Goal: Task Accomplishment & Management: Complete application form

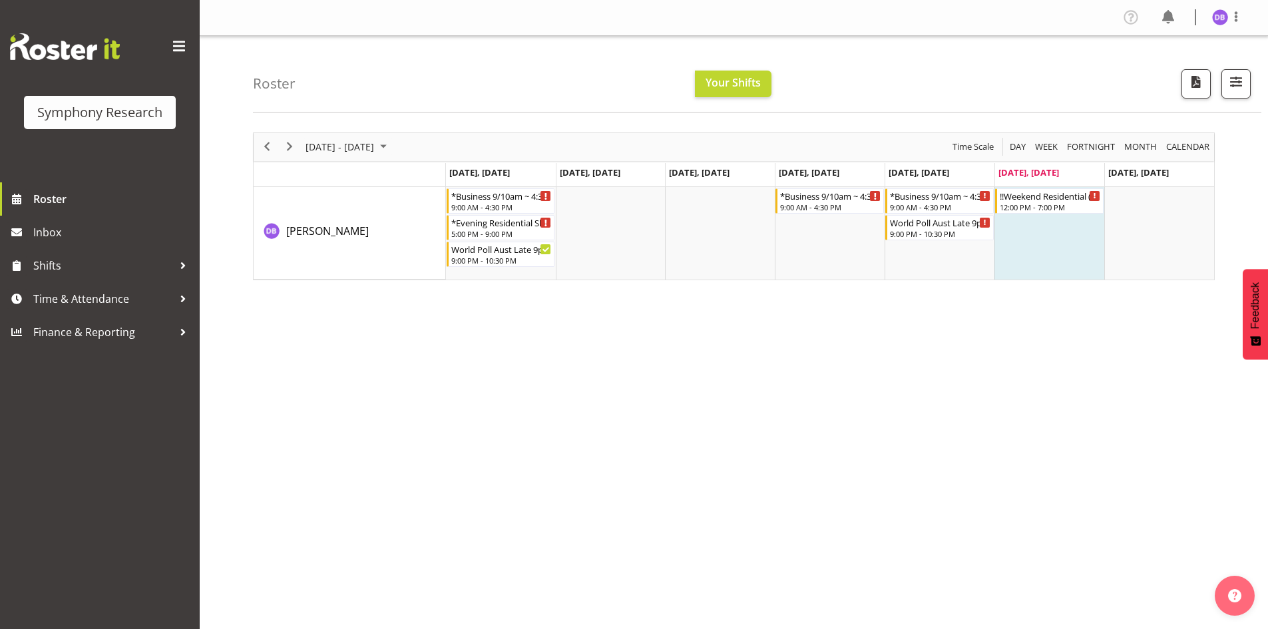
drag, startPoint x: 879, startPoint y: 286, endPoint x: 707, endPoint y: 8, distance: 326.5
click at [74, 300] on span "Time & Attendance" at bounding box center [103, 299] width 140 height 20
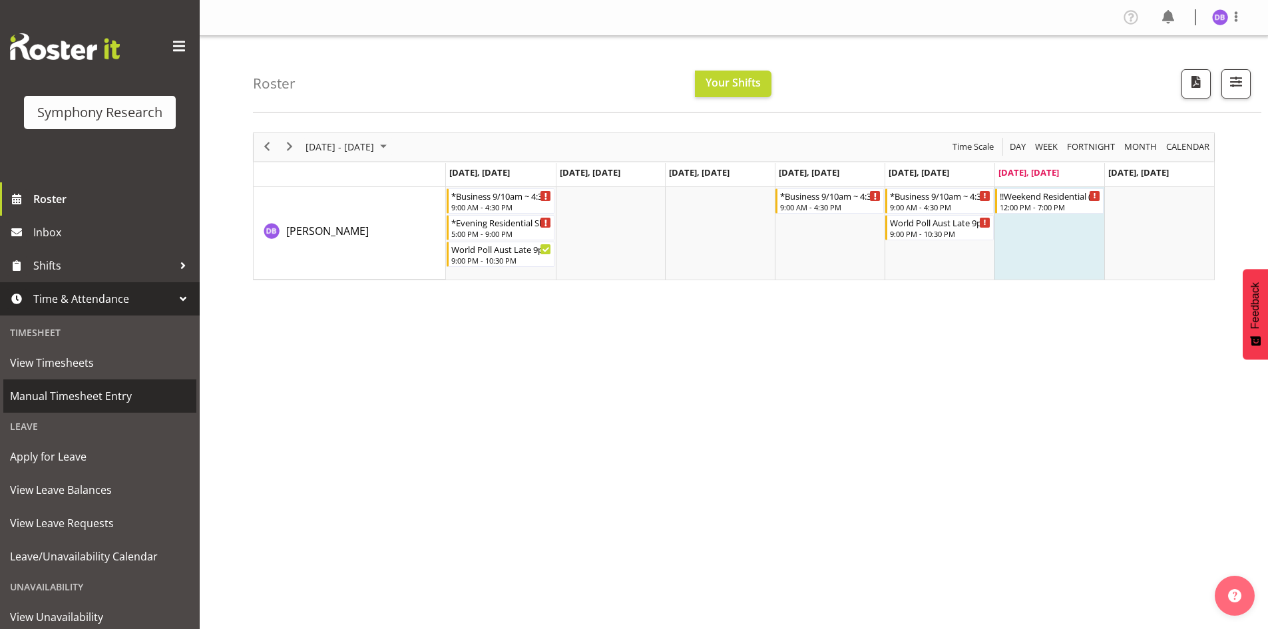
click at [97, 392] on span "Manual Timesheet Entry" at bounding box center [100, 396] width 180 height 20
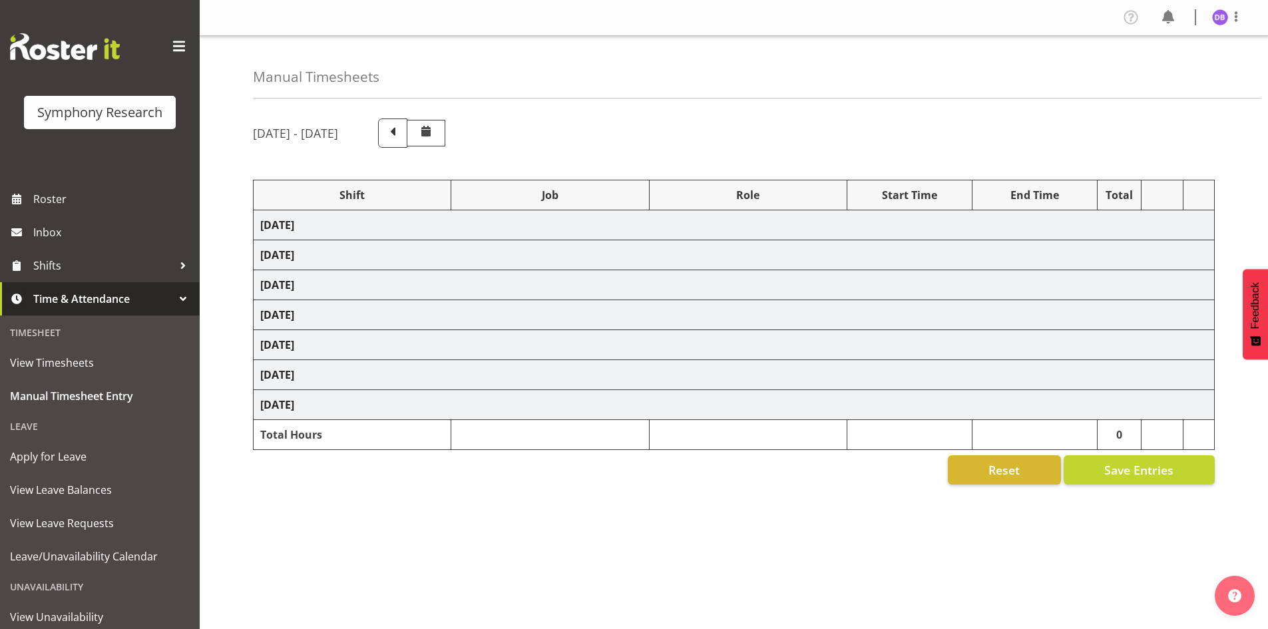
select select "26078"
select select "10587"
select select "26078"
select select "10587"
select select "47"
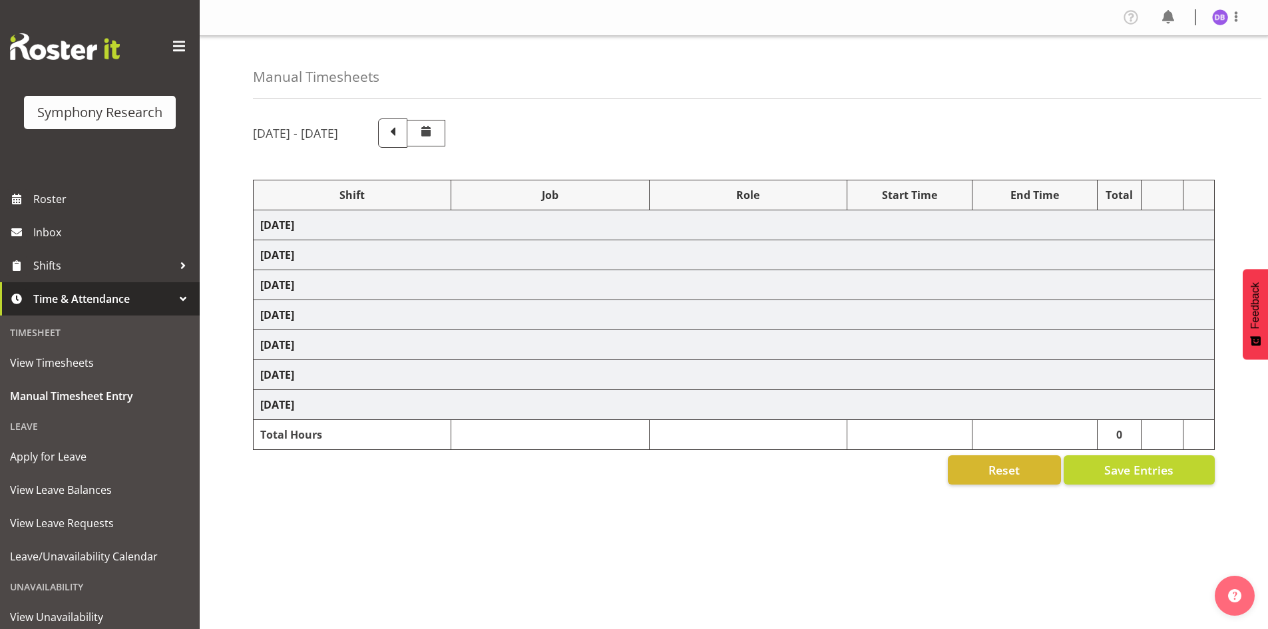
select select "48116"
select select "10633"
select select "48116"
select select "10499"
select select "47"
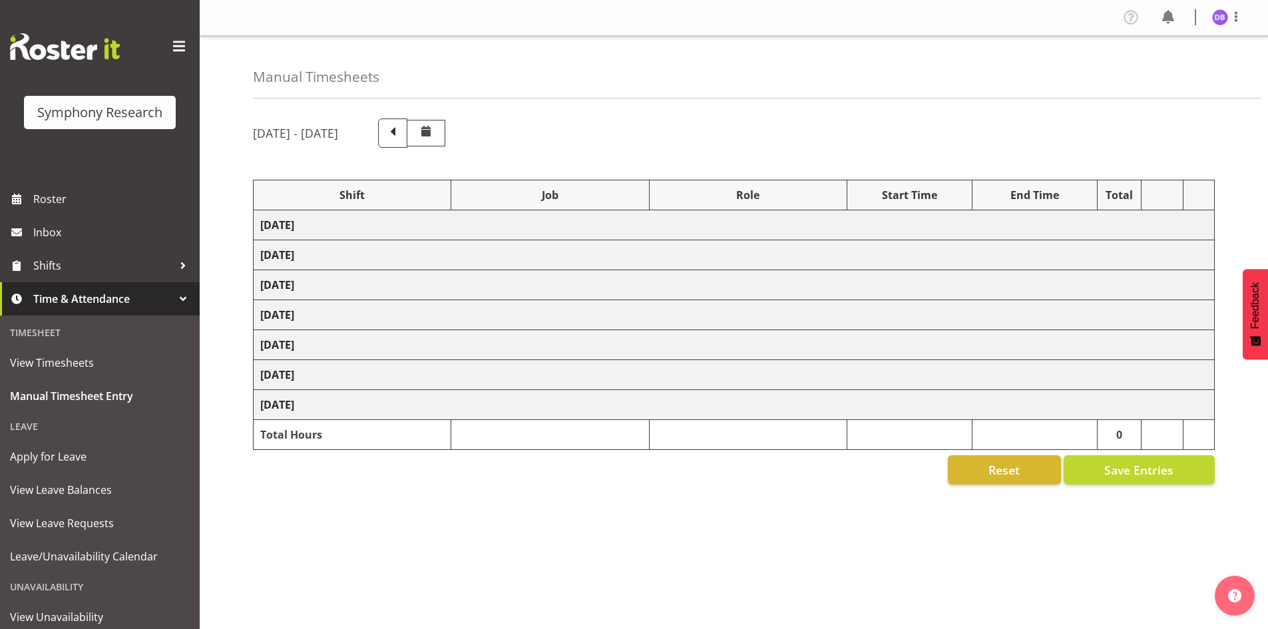
select select "26078"
select select "10587"
select select "47"
select select "48116"
select select "10242"
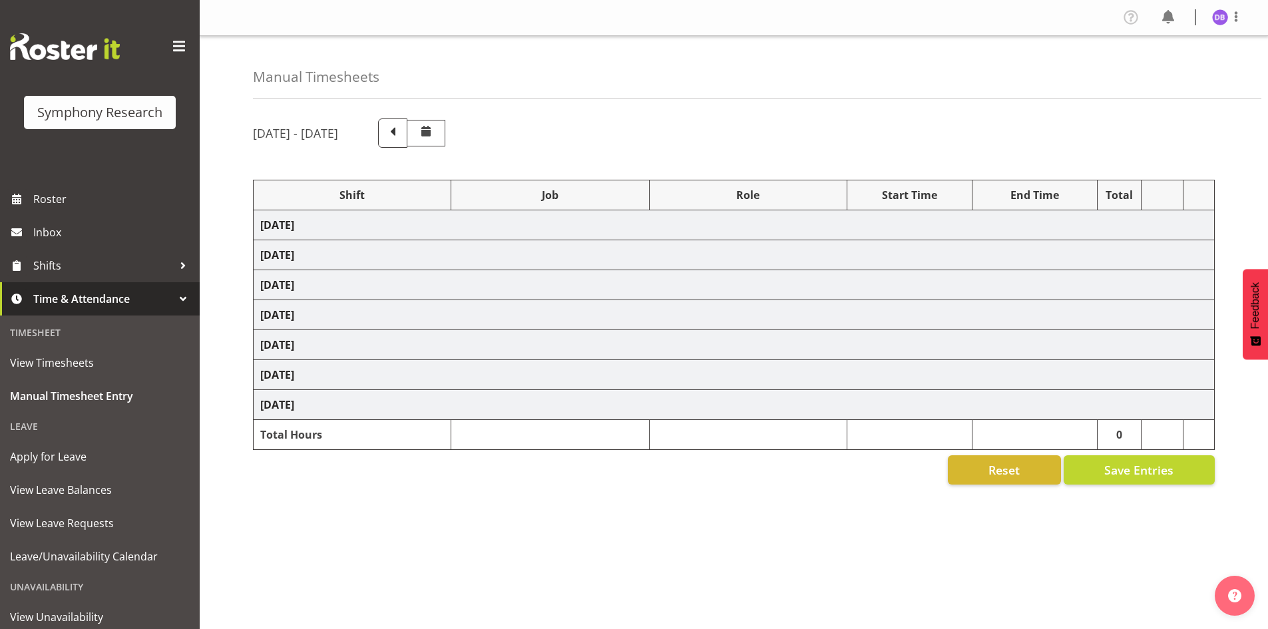
select select "47"
select select "26078"
select select "10631"
select select "47"
select select "26078"
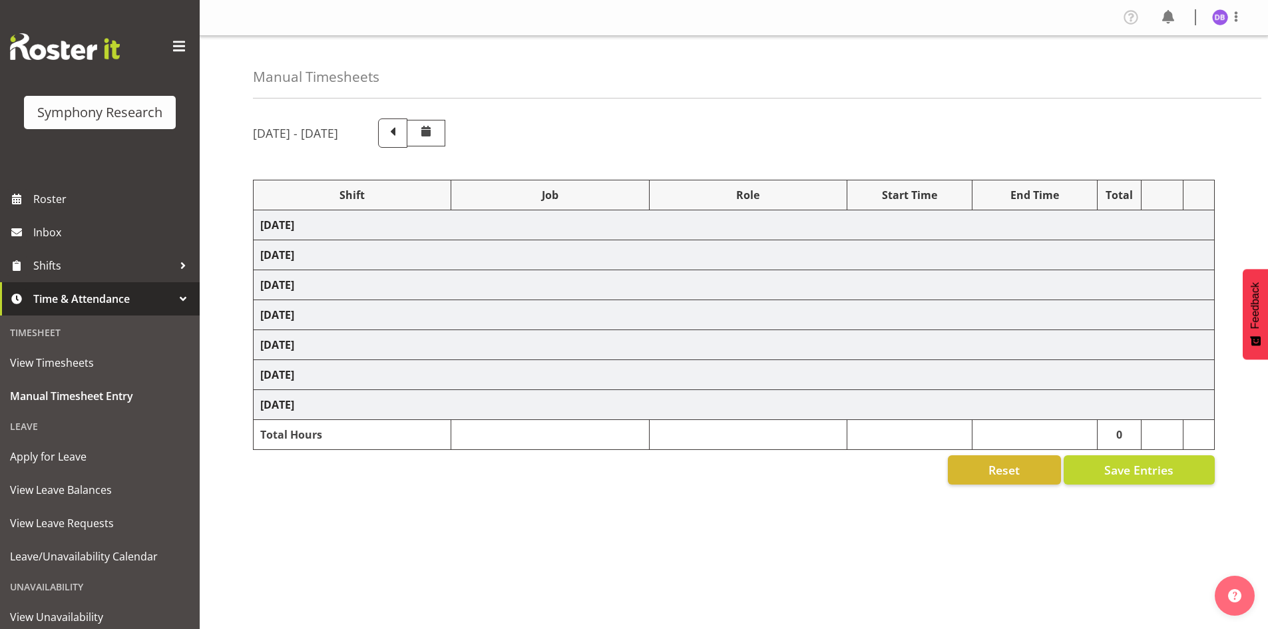
select select "10242"
select select "47"
select select "26078"
select select "10587"
select select "47"
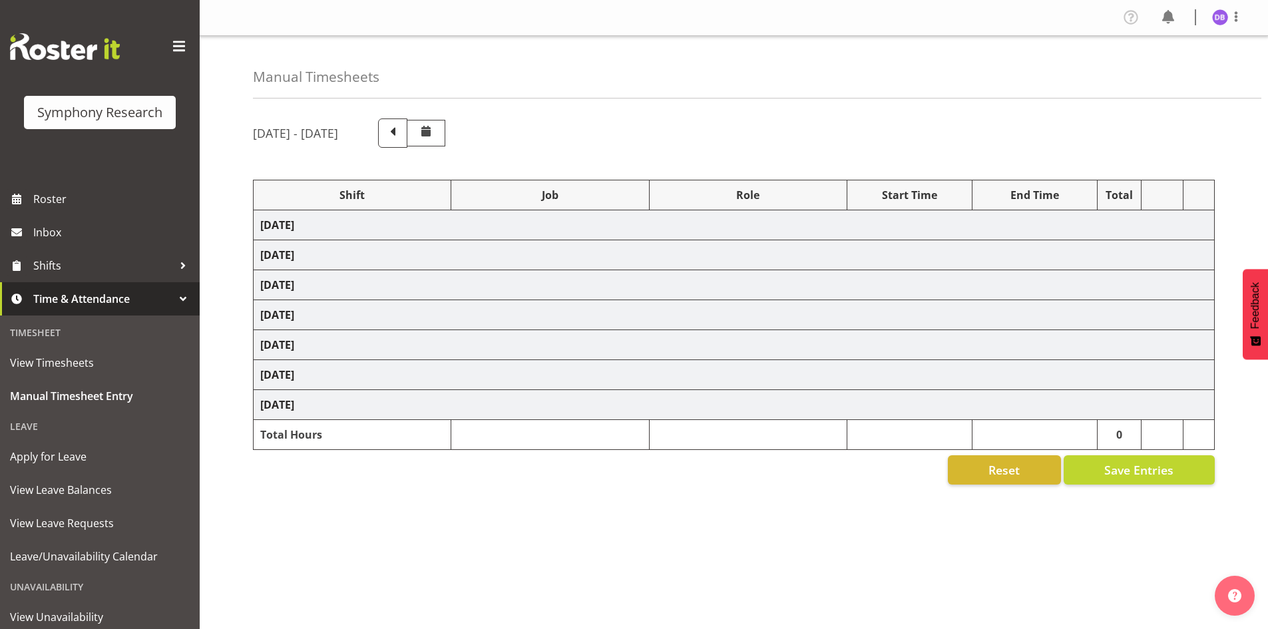
select select "26078"
select select "10242"
select select "47"
select select "26078"
select select "10587"
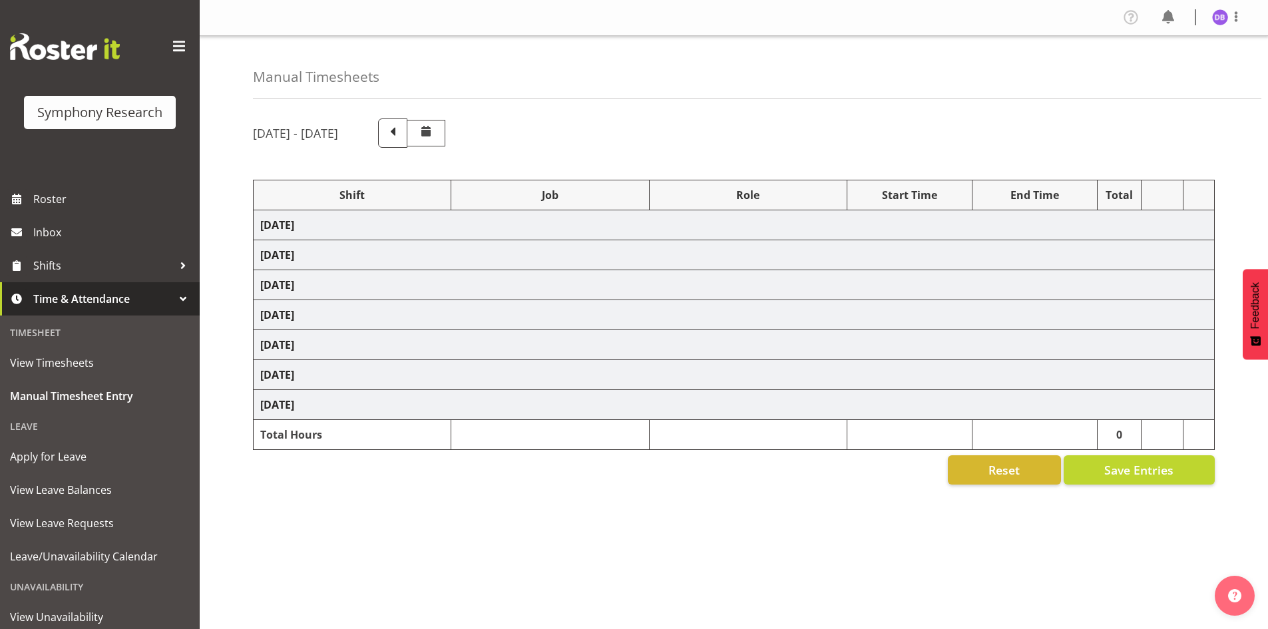
select select "47"
select select "26078"
select select "10242"
select select "47"
select select "26078"
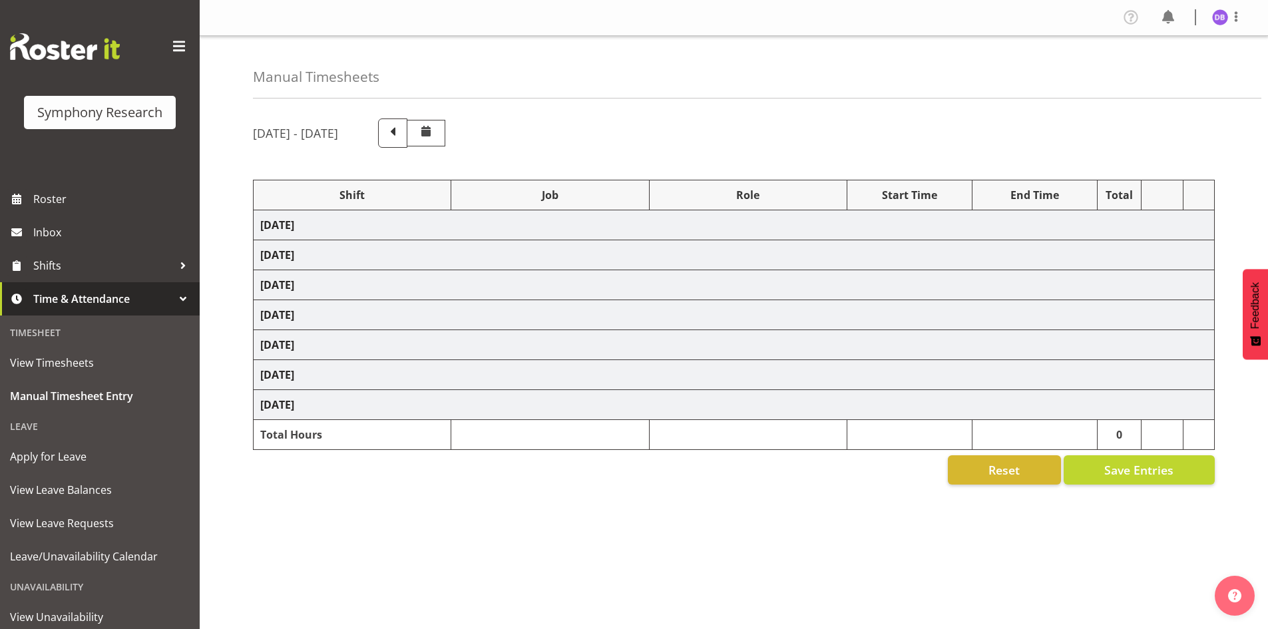
select select "10587"
select select "47"
select select "48116"
select select "10633"
select select "47"
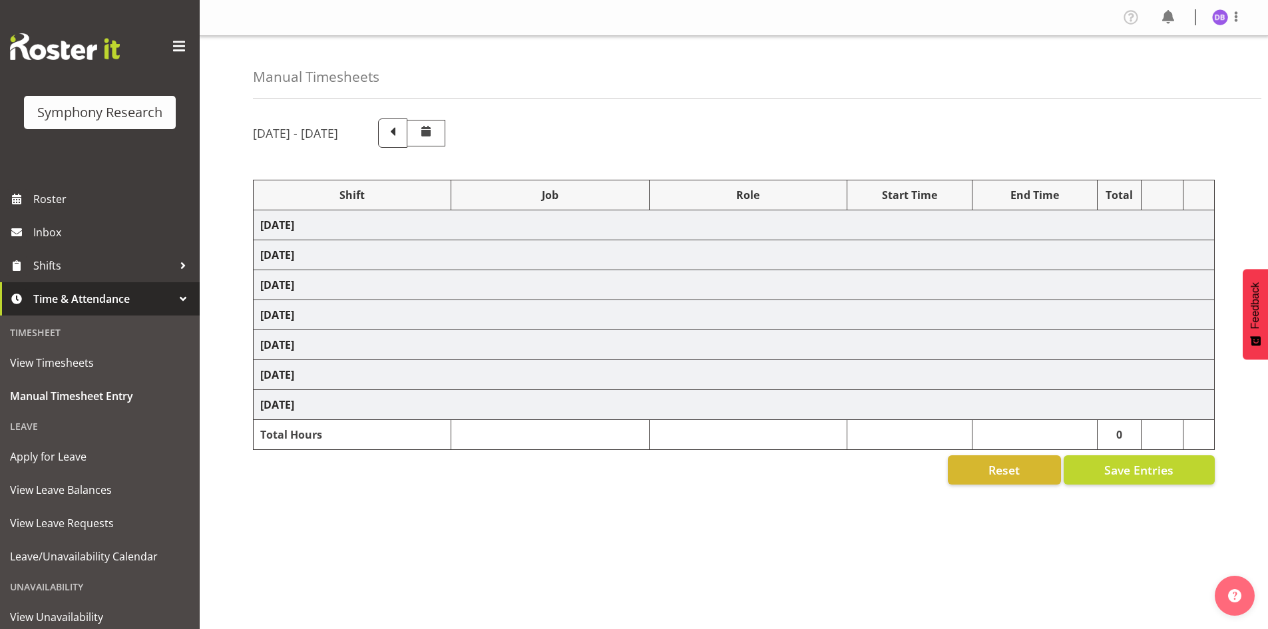
select select "48116"
select select "10499"
select select "47"
select select "10633"
select select "47"
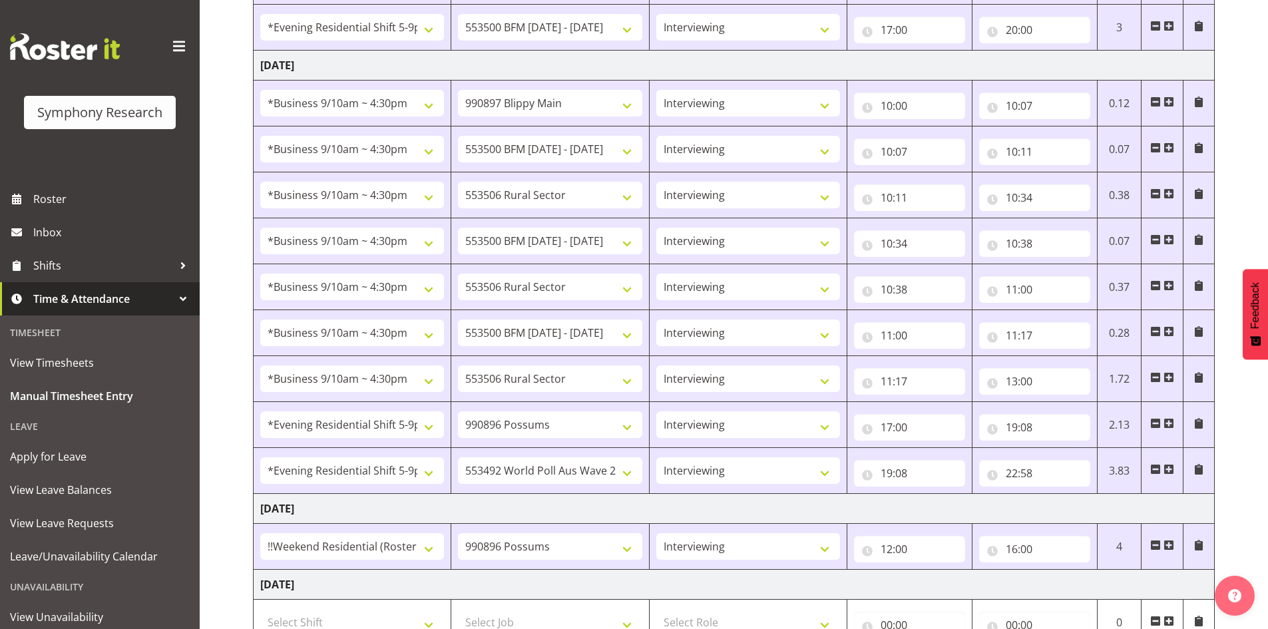
scroll to position [748, 0]
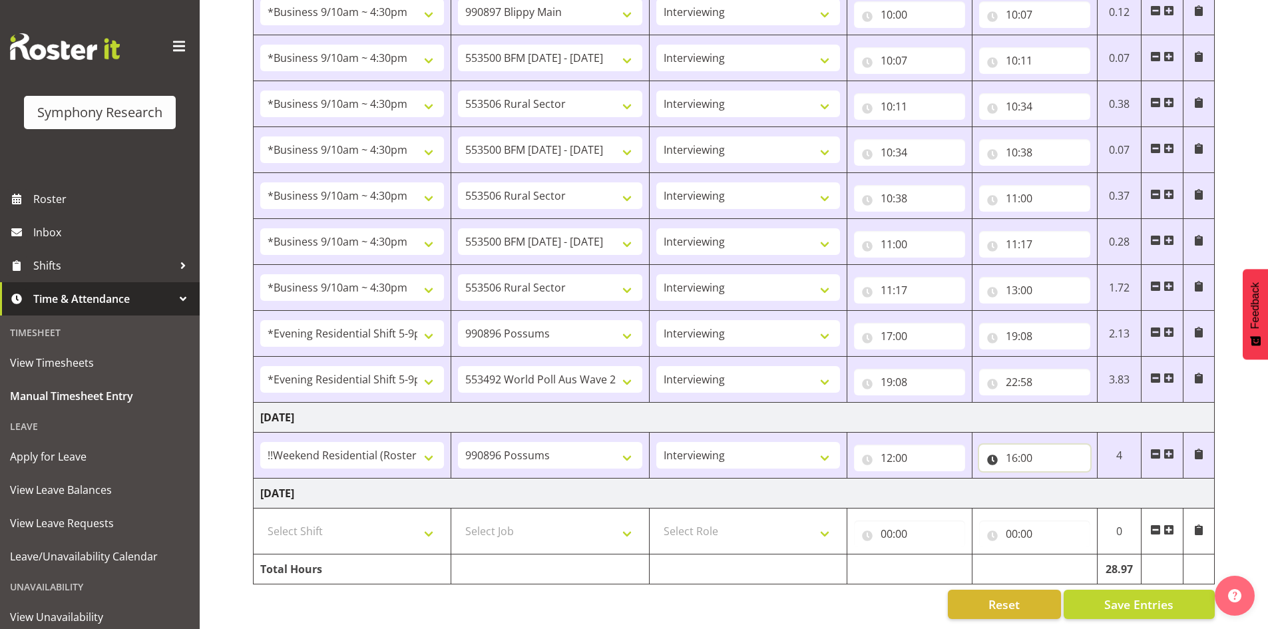
click at [1029, 448] on input "16:00" at bounding box center [1034, 458] width 111 height 27
click at [1012, 449] on input "16:00" at bounding box center [1034, 458] width 111 height 27
click at [1013, 445] on input "16:00" at bounding box center [1034, 458] width 111 height 27
click at [1072, 482] on select "00 01 02 03 04 05 06 07 08 09 10 11 12 13 14 15 16 17 18 19 20 21 22 23" at bounding box center [1070, 492] width 30 height 27
select select "15"
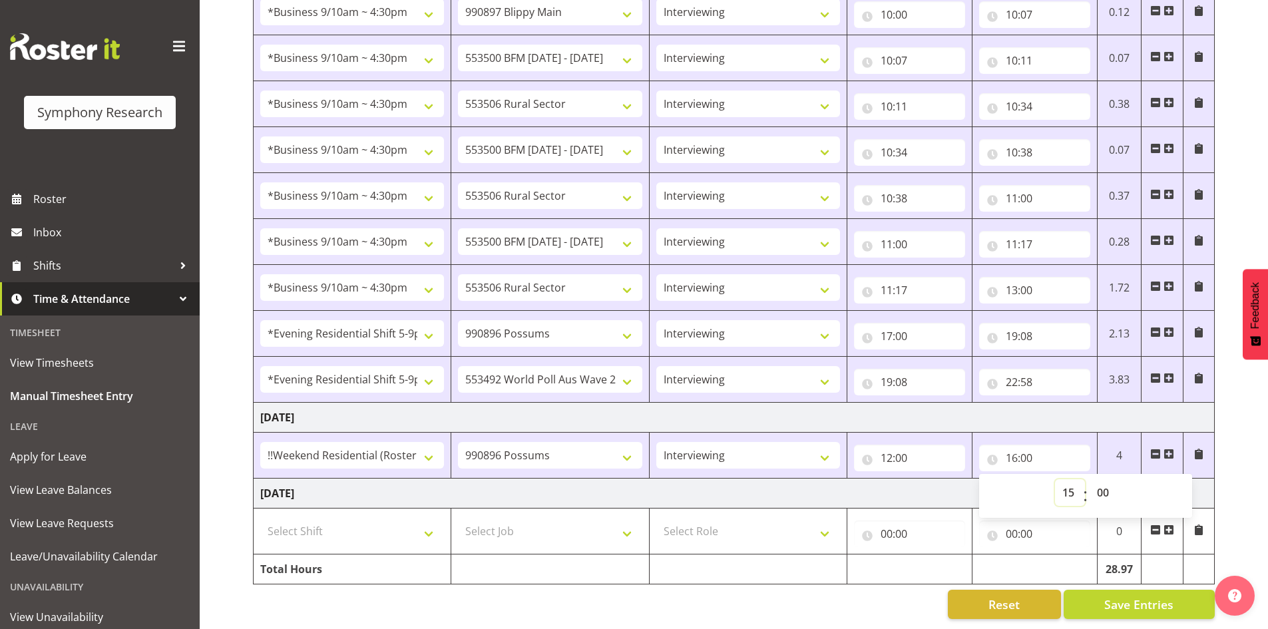
click at [1055, 479] on select "00 01 02 03 04 05 06 07 08 09 10 11 12 13 14 15 16 17 18 19 20 21 22 23" at bounding box center [1070, 492] width 30 height 27
type input "15:00"
click at [1033, 449] on input "15:00" at bounding box center [1034, 458] width 111 height 27
click at [1031, 447] on input "15:00" at bounding box center [1034, 458] width 111 height 27
click at [1103, 483] on select "00 01 02 03 04 05 06 07 08 09 10 11 12 13 14 15 16 17 18 19 20 21 22 23 24 25 2…" at bounding box center [1105, 492] width 30 height 27
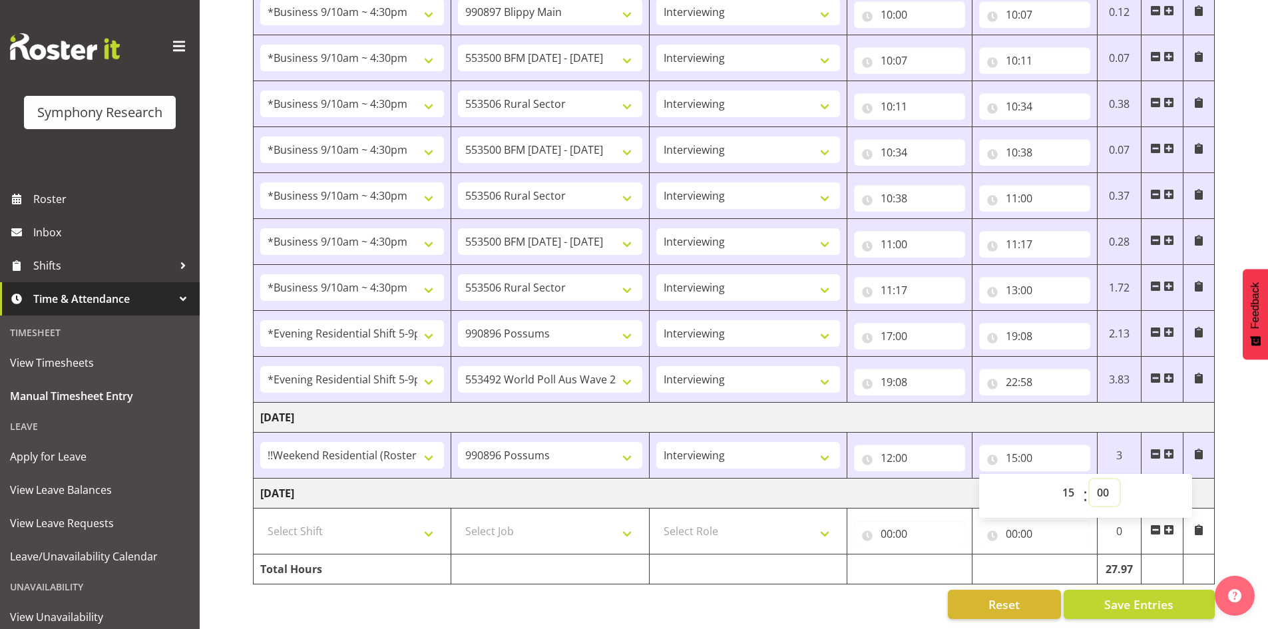
select select "36"
click at [1090, 479] on select "00 01 02 03 04 05 06 07 08 09 10 11 12 13 14 15 16 17 18 19 20 21 22 23 24 25 2…" at bounding box center [1105, 492] width 30 height 27
type input "15:36"
click at [1170, 449] on span at bounding box center [1169, 454] width 11 height 11
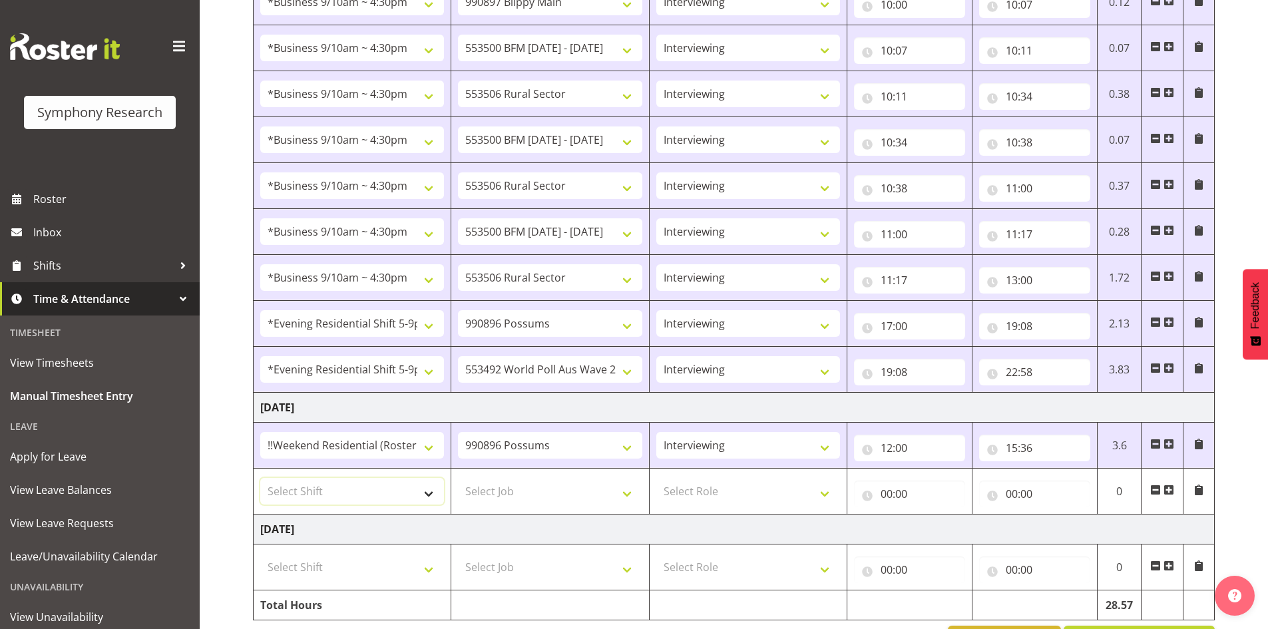
click at [433, 491] on select "Select Shift !!Weekend Residential (Roster IT Shift Label) *Business 9/10am ~ 4…" at bounding box center [352, 491] width 184 height 27
select select "17154"
click at [260, 478] on select "Select Shift !!Weekend Residential (Roster IT Shift Label) *Business 9/10am ~ 4…" at bounding box center [352, 491] width 184 height 27
click at [627, 491] on select "Select Job 550060 IF Admin 553492 World Poll Aus Wave 2 Main 2025 553493 World …" at bounding box center [550, 491] width 184 height 27
select select "10631"
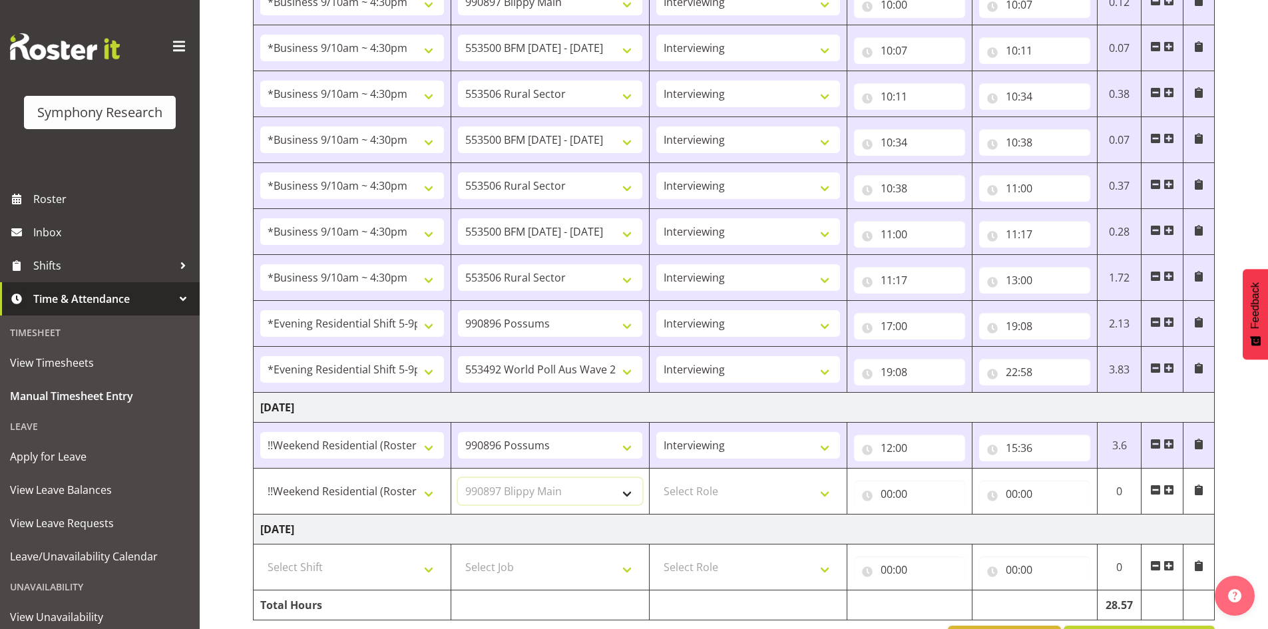
click at [458, 478] on select "Select Job 550060 IF Admin 553492 World Poll Aus Wave 2 Main 2025 553493 World …" at bounding box center [550, 491] width 184 height 27
click at [829, 492] on select "Select Role Briefing Interviewing" at bounding box center [748, 491] width 184 height 27
select select "47"
click at [656, 478] on select "Select Role Briefing Interviewing" at bounding box center [748, 491] width 184 height 27
click at [885, 487] on input "00:00" at bounding box center [909, 494] width 111 height 27
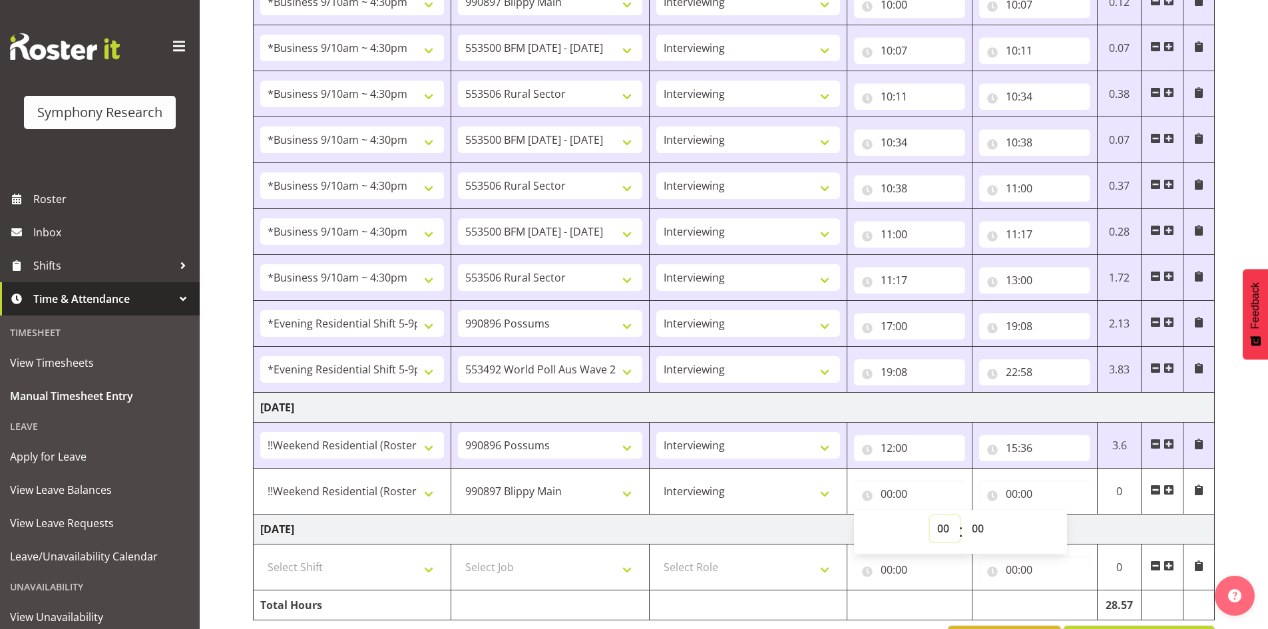
click at [947, 526] on select "00 01 02 03 04 05 06 07 08 09 10 11 12 13 14 15 16 17 18 19 20 21 22 23" at bounding box center [945, 528] width 30 height 27
select select "15"
click at [930, 515] on select "00 01 02 03 04 05 06 07 08 09 10 11 12 13 14 15 16 17 18 19 20 21 22 23" at bounding box center [945, 528] width 30 height 27
type input "15:00"
click at [979, 525] on select "00 01 02 03 04 05 06 07 08 09 10 11 12 13 14 15 16 17 18 19 20 21 22 23 24 25 2…" at bounding box center [980, 528] width 30 height 27
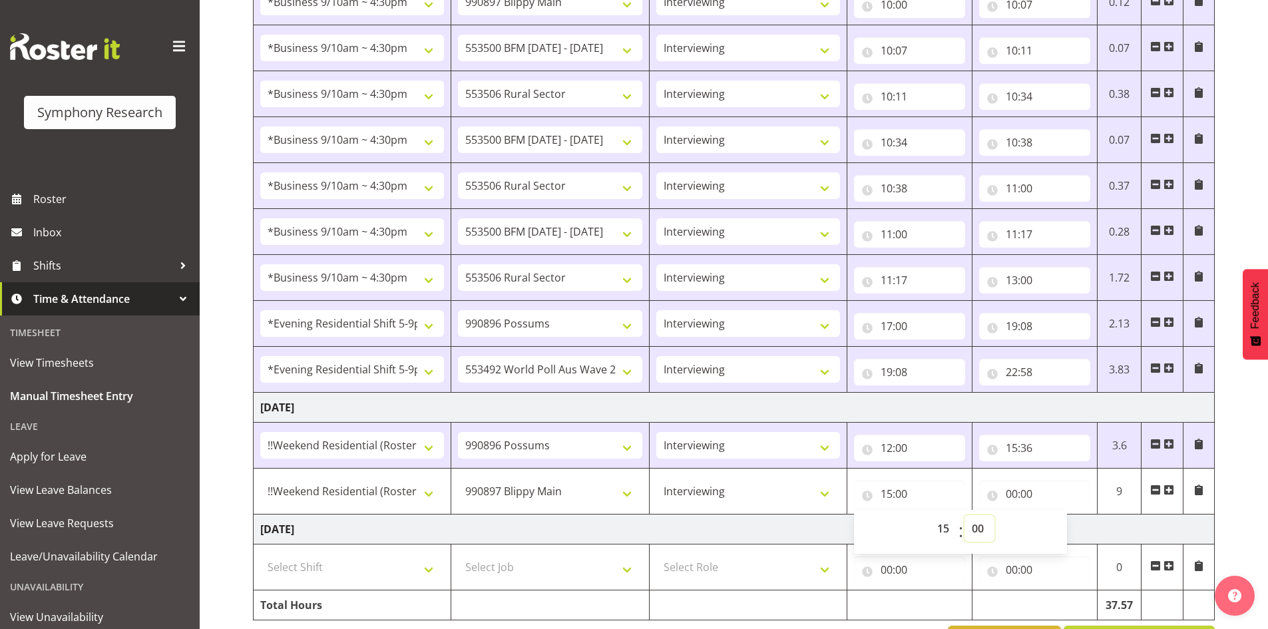
select select "36"
click at [965, 515] on select "00 01 02 03 04 05 06 07 08 09 10 11 12 13 14 15 16 17 18 19 20 21 22 23 24 25 2…" at bounding box center [980, 528] width 30 height 27
type input "15:36"
click at [1024, 489] on input "00:00" at bounding box center [1034, 494] width 111 height 27
click at [1073, 519] on select "00 01 02 03 04 05 06 07 08 09 10 11 12 13 14 15 16 17 18 19 20 21 22 23" at bounding box center [1070, 528] width 30 height 27
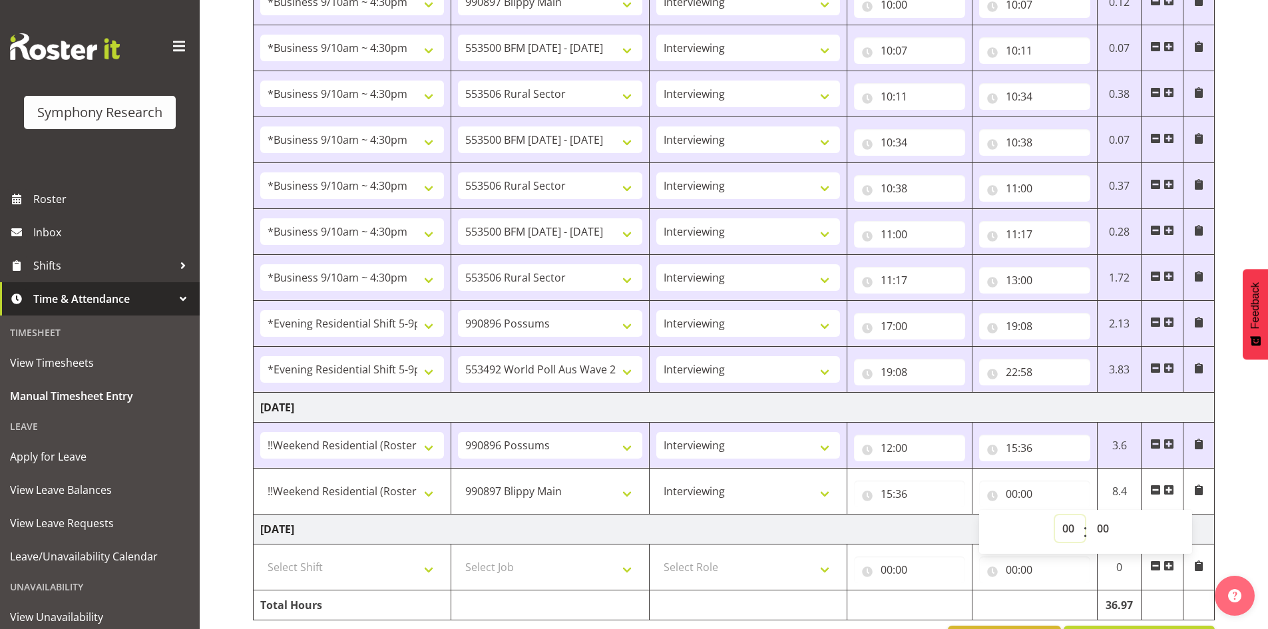
select select "15"
click at [1055, 515] on select "00 01 02 03 04 05 06 07 08 09 10 11 12 13 14 15 16 17 18 19 20 21 22 23" at bounding box center [1070, 528] width 30 height 27
drag, startPoint x: 1101, startPoint y: 523, endPoint x: 1081, endPoint y: 519, distance: 19.7
click at [1101, 523] on select "00 01 02 03 04 05 06 07 08 09 10 11 12 13 14 15 16 17 18 19 20 21 22 23 24 25 2…" at bounding box center [1105, 528] width 30 height 27
drag, startPoint x: 1169, startPoint y: 486, endPoint x: 1168, endPoint y: 497, distance: 11.3
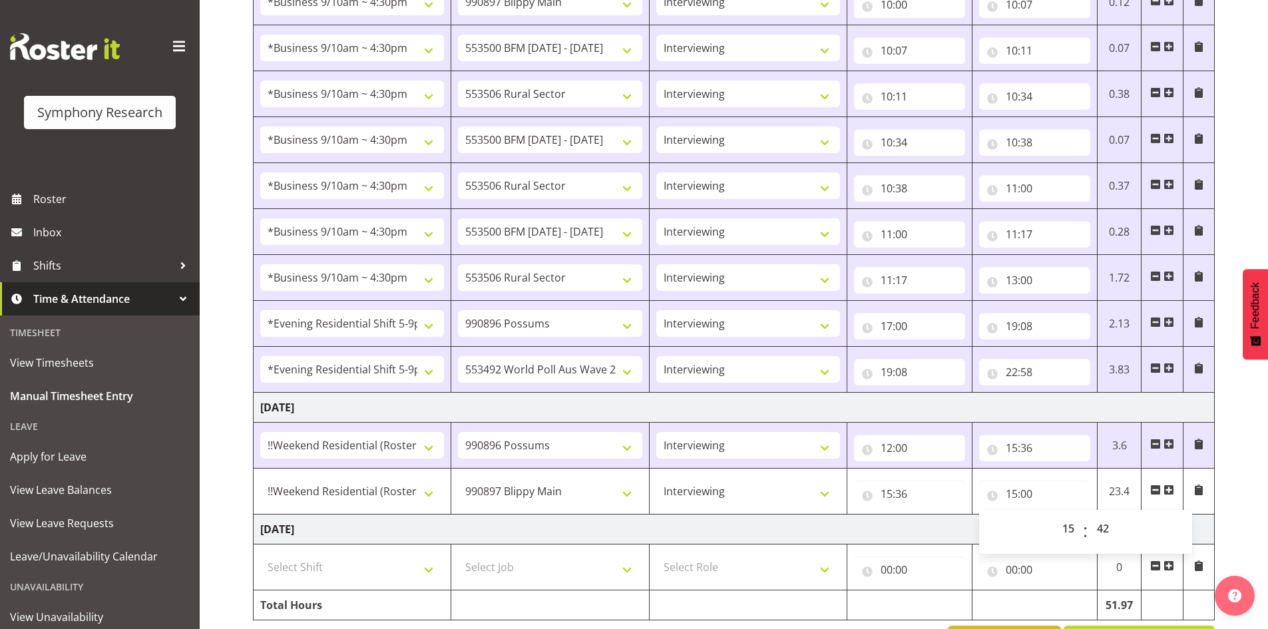
click at [1169, 486] on span at bounding box center [1169, 490] width 11 height 11
type input "15:42"
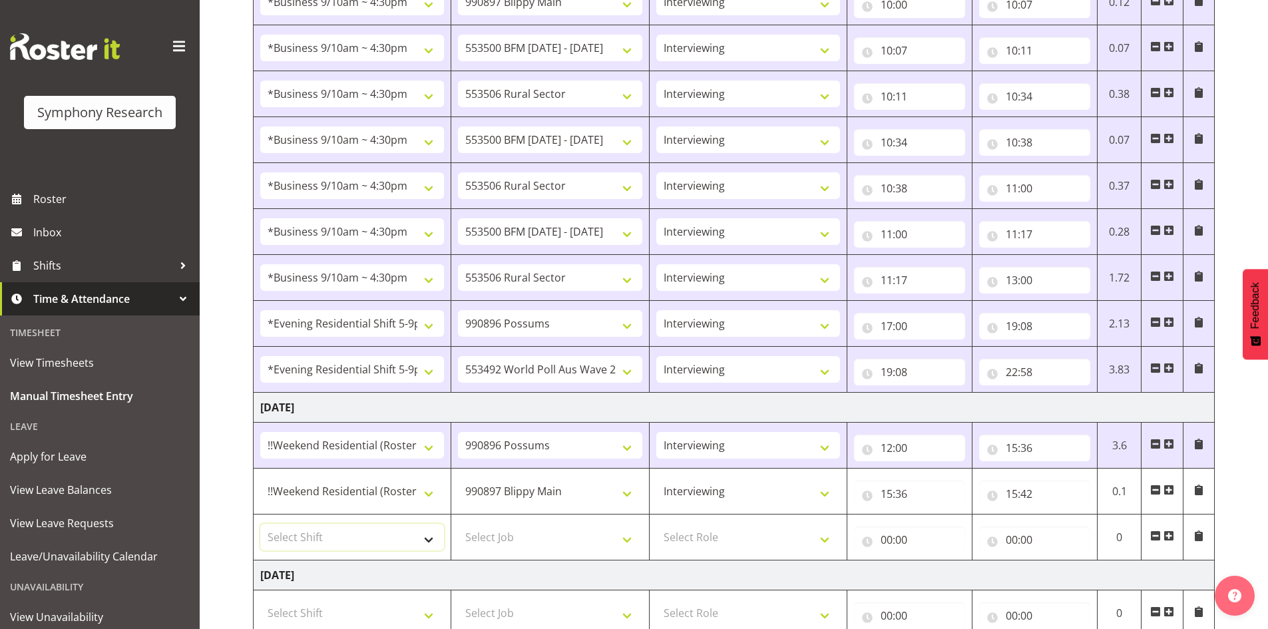
click at [427, 541] on select "Select Shift !!Weekend Residential (Roster IT Shift Label) *Business 9/10am ~ 4…" at bounding box center [352, 537] width 184 height 27
select select "17154"
click at [260, 524] on select "Select Shift !!Weekend Residential (Roster IT Shift Label) *Business 9/10am ~ 4…" at bounding box center [352, 537] width 184 height 27
click at [630, 535] on select "Select Job 550060 IF Admin 553492 World Poll Aus Wave 2 Main 2025 553493 World …" at bounding box center [550, 537] width 184 height 27
select select "10633"
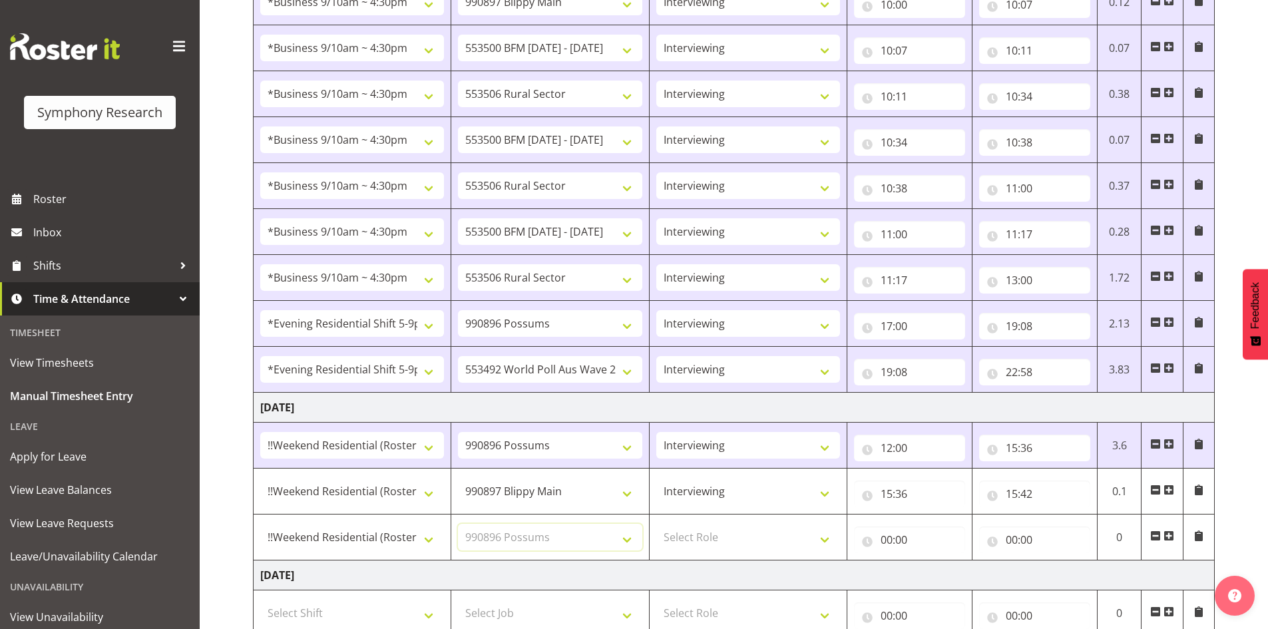
click at [458, 524] on select "Select Job 550060 IF Admin 553492 World Poll Aus Wave 2 Main 2025 553493 World …" at bounding box center [550, 537] width 184 height 27
click at [825, 541] on select "Select Role Briefing Interviewing" at bounding box center [748, 537] width 184 height 27
select select "47"
click at [656, 524] on select "Select Role Briefing Interviewing" at bounding box center [748, 537] width 184 height 27
click at [892, 541] on input "00:00" at bounding box center [909, 540] width 111 height 27
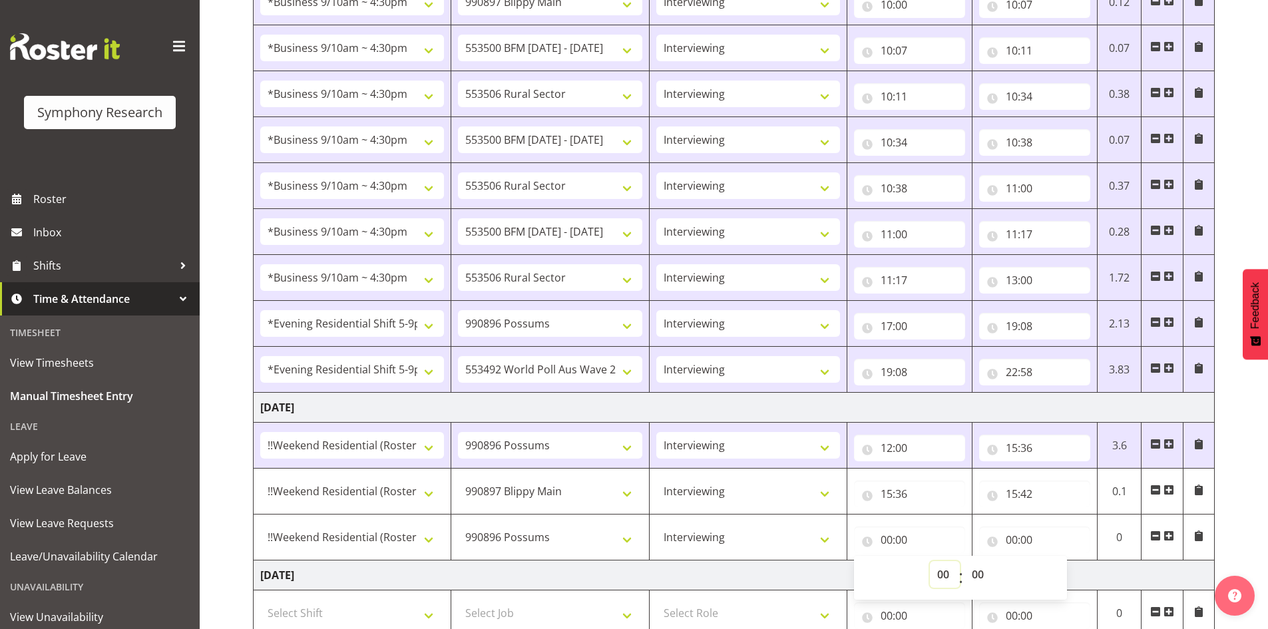
click at [943, 571] on select "00 01 02 03 04 05 06 07 08 09 10 11 12 13 14 15 16 17 18 19 20 21 22 23" at bounding box center [945, 574] width 30 height 27
select select "15"
click at [930, 561] on select "00 01 02 03 04 05 06 07 08 09 10 11 12 13 14 15 16 17 18 19 20 21 22 23" at bounding box center [945, 574] width 30 height 27
type input "15:00"
click at [978, 571] on select "00 01 02 03 04 05 06 07 08 09 10 11 12 13 14 15 16 17 18 19 20 21 22 23 24 25 2…" at bounding box center [980, 574] width 30 height 27
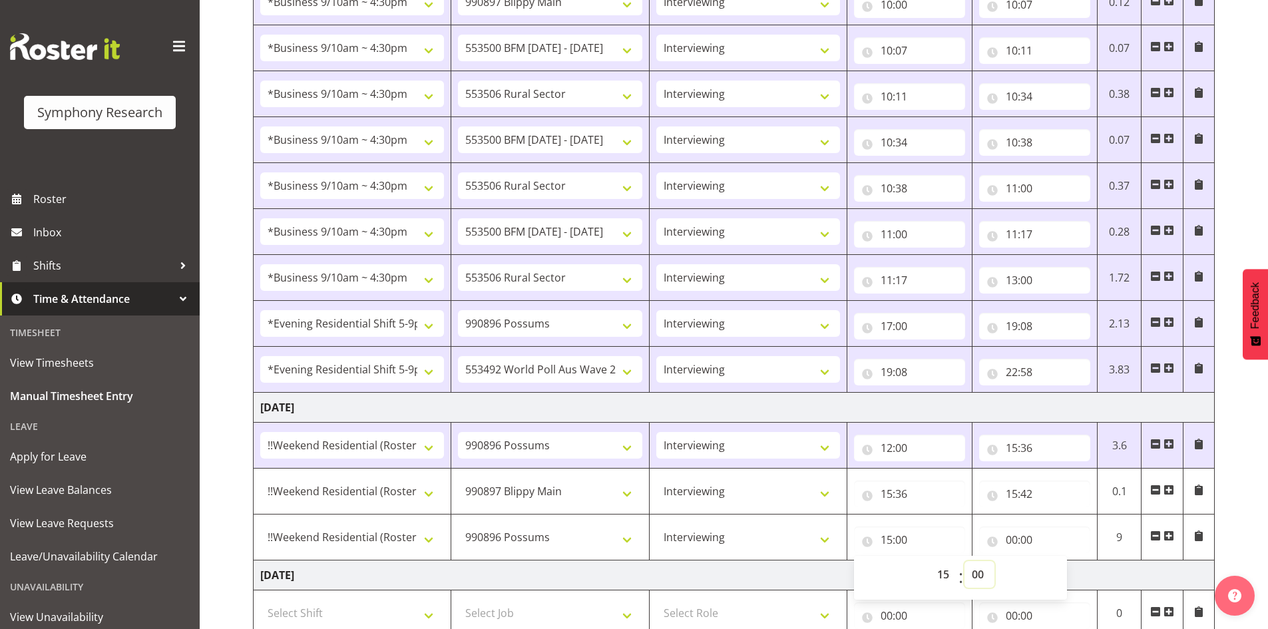
select select "42"
click at [965, 561] on select "00 01 02 03 04 05 06 07 08 09 10 11 12 13 14 15 16 17 18 19 20 21 22 23 24 25 2…" at bounding box center [980, 574] width 30 height 27
type input "15:42"
click at [1021, 538] on input "00:00" at bounding box center [1034, 540] width 111 height 27
click at [1109, 575] on select "00 01 02 03 04 05 06 07 08 09 10 11 12 13 14 15 16 17 18 19 20 21 22 23 24 25 2…" at bounding box center [1105, 574] width 30 height 27
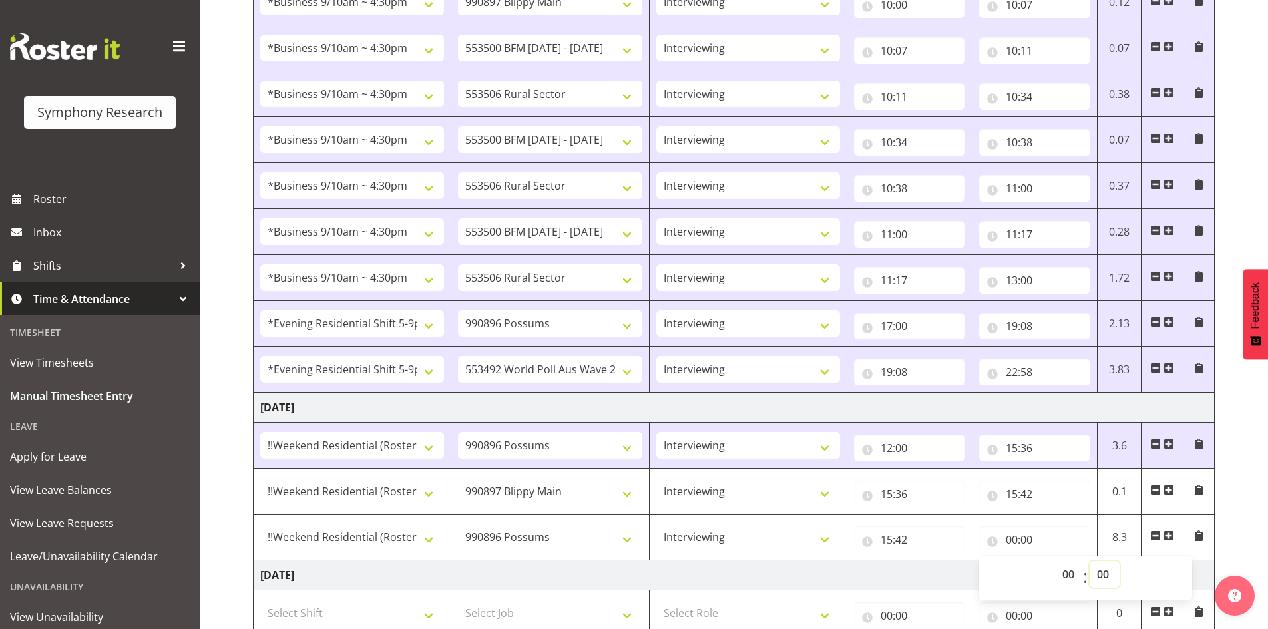
select select "16"
click at [1090, 561] on select "00 01 02 03 04 05 06 07 08 09 10 11 12 13 14 15 16 17 18 19 20 21 22 23 24 25 2…" at bounding box center [1105, 574] width 30 height 27
type input "00:16"
click at [1014, 539] on input "00:16" at bounding box center [1034, 540] width 111 height 27
click at [1013, 540] on input "00:16" at bounding box center [1034, 540] width 111 height 27
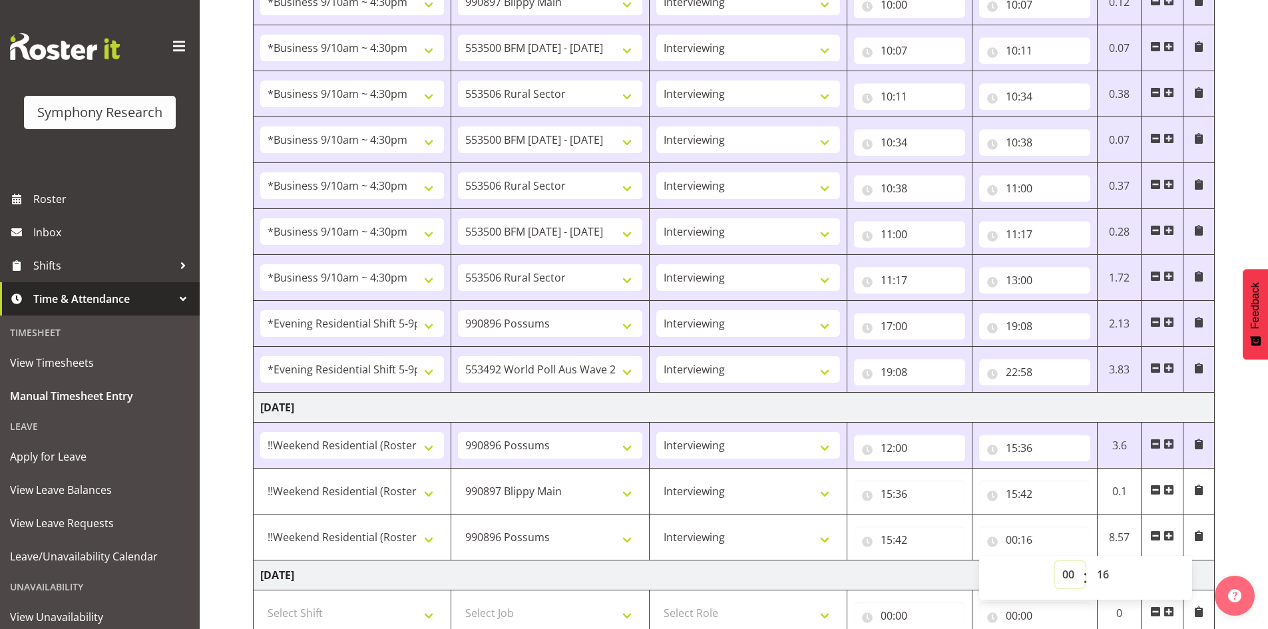
click at [1064, 572] on select "00 01 02 03 04 05 06 07 08 09 10 11 12 13 14 15 16 17 18 19 20 21 22 23" at bounding box center [1070, 574] width 30 height 27
select select "15"
click at [1055, 561] on select "00 01 02 03 04 05 06 07 08 09 10 11 12 13 14 15 16 17 18 19 20 21 22 23" at bounding box center [1070, 574] width 30 height 27
type input "15:16"
click at [1067, 570] on select "00 01 02 03 04 05 06 07 08 09 10 11 12 13 14 15 16 17 18 19 20 21 22 23" at bounding box center [1070, 574] width 30 height 27
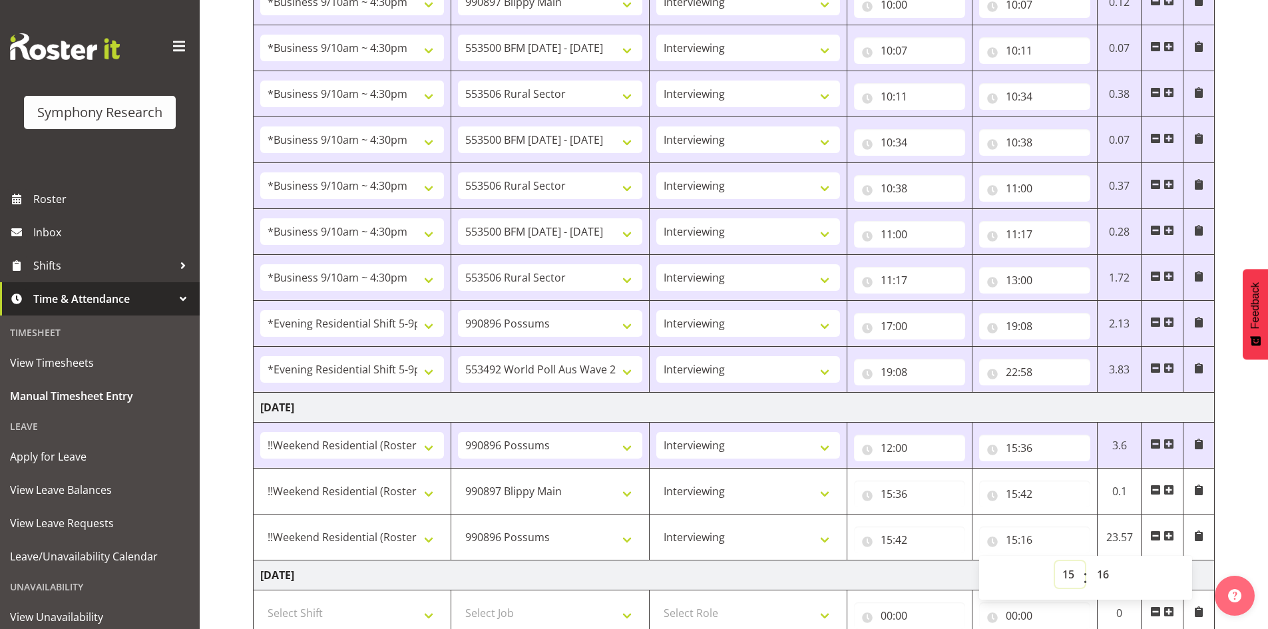
select select "16"
click at [1055, 561] on select "00 01 02 03 04 05 06 07 08 09 10 11 12 13 14 15 16 17 18 19 20 21 22 23" at bounding box center [1070, 574] width 30 height 27
type input "16:16"
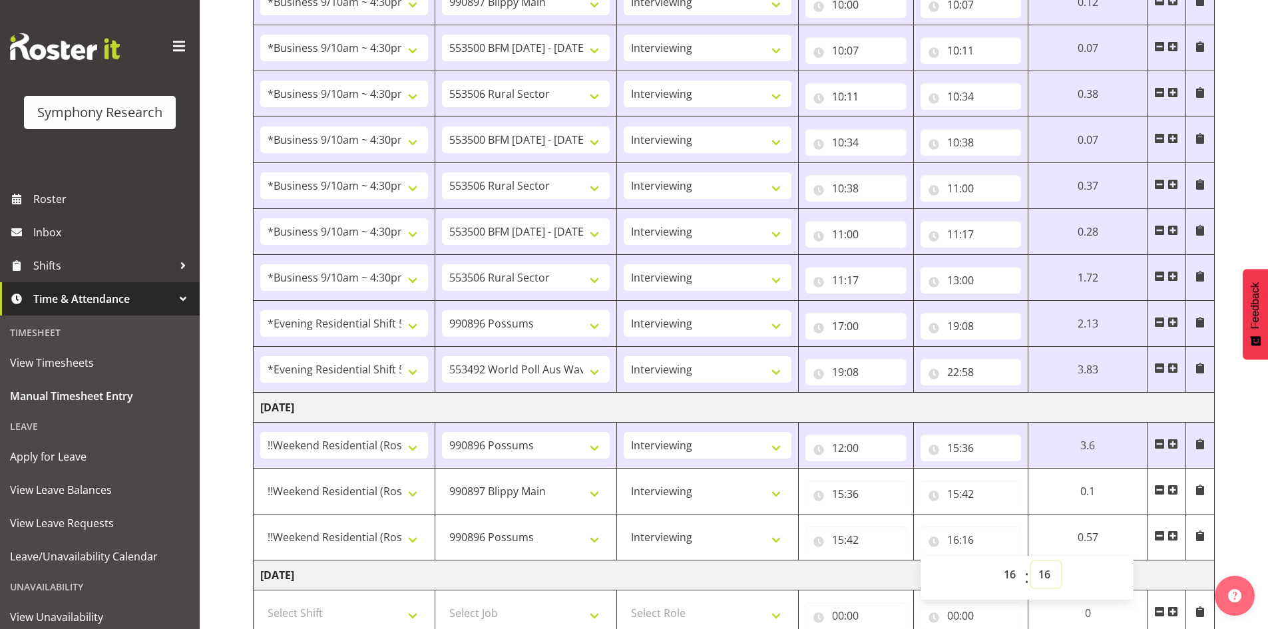
click at [1047, 573] on select "00 01 02 03 04 05 06 07 08 09 10 11 12 13 14 15 16 17 18 19 20 21 22 23 24 25 2…" at bounding box center [1046, 574] width 30 height 27
select select "2"
click at [1061, 561] on select "00 01 02 03 04 05 06 07 08 09 10 11 12 13 14 15 16 17 18 19 20 21 22 23 24 25 2…" at bounding box center [1046, 574] width 30 height 27
type input "16:02"
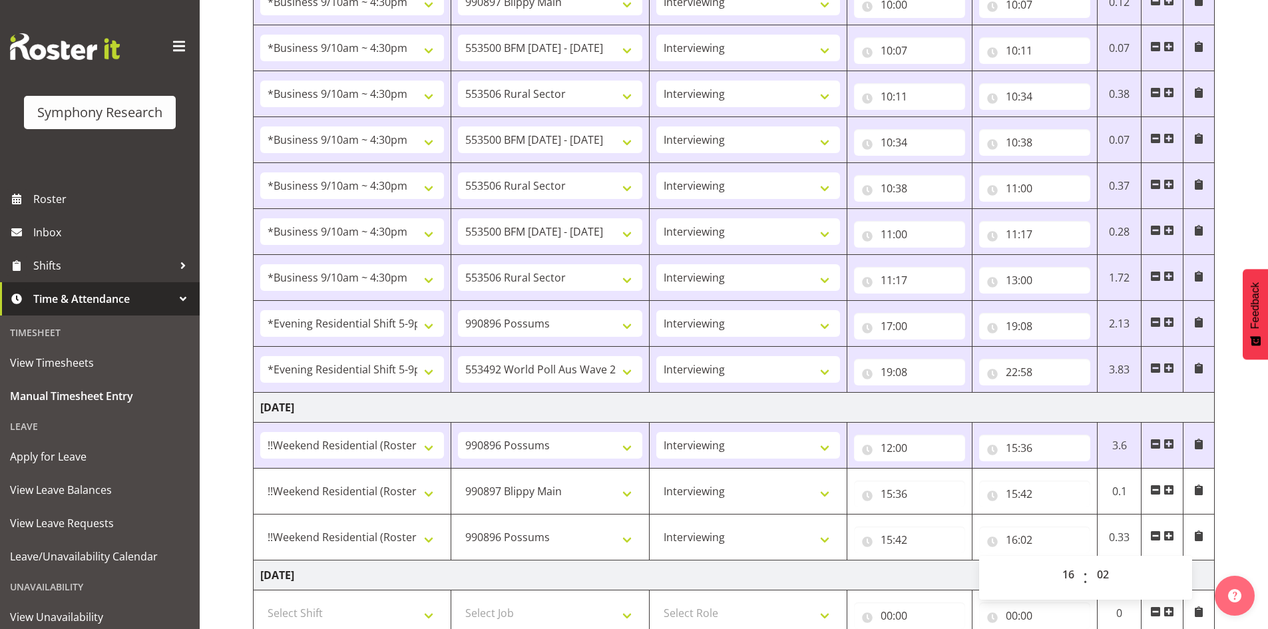
click at [803, 579] on td "Sunday 21st September 2025" at bounding box center [734, 576] width 961 height 30
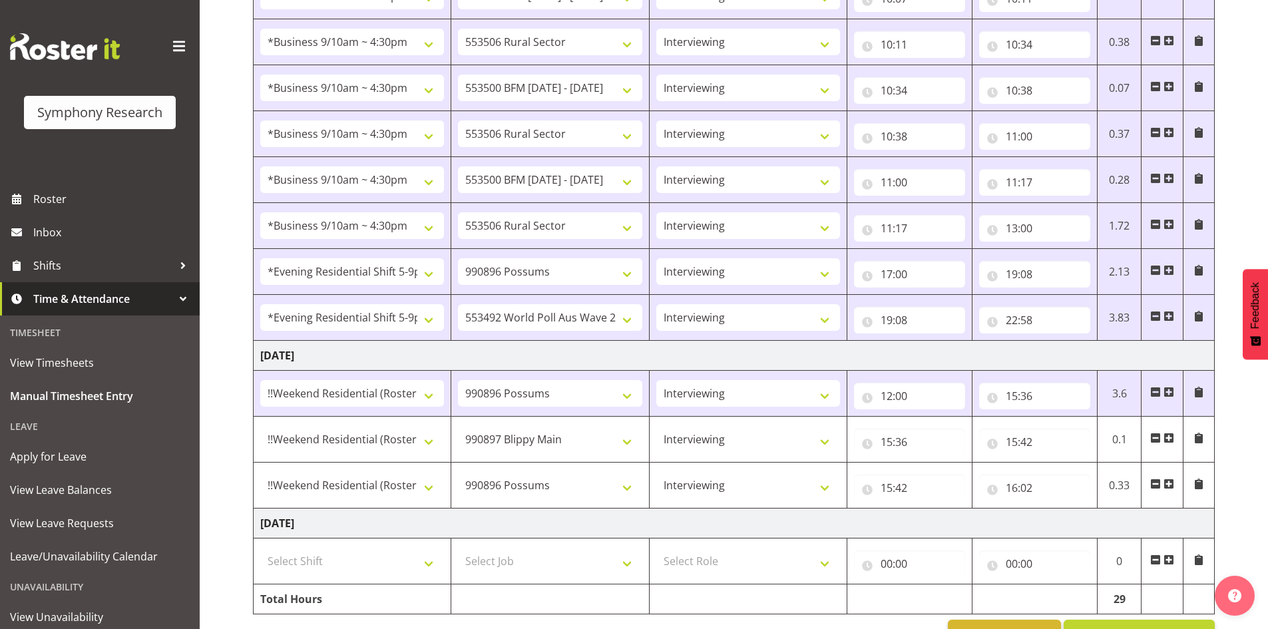
scroll to position [840, 0]
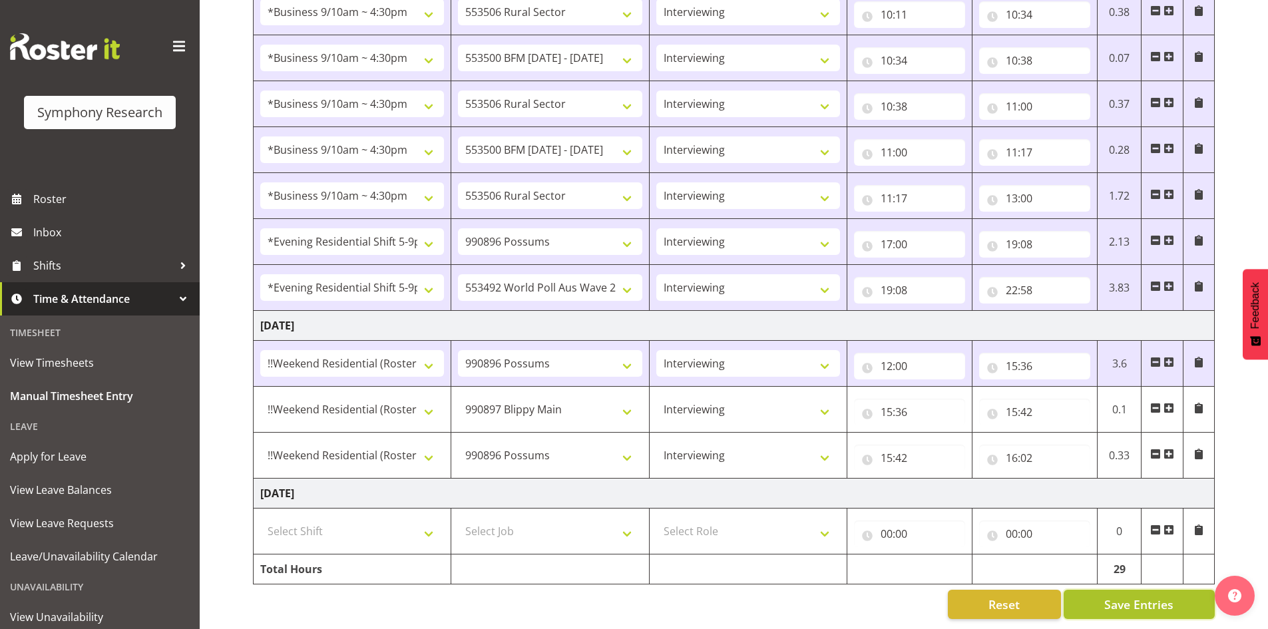
click at [1145, 600] on span "Save Entries" at bounding box center [1139, 604] width 69 height 17
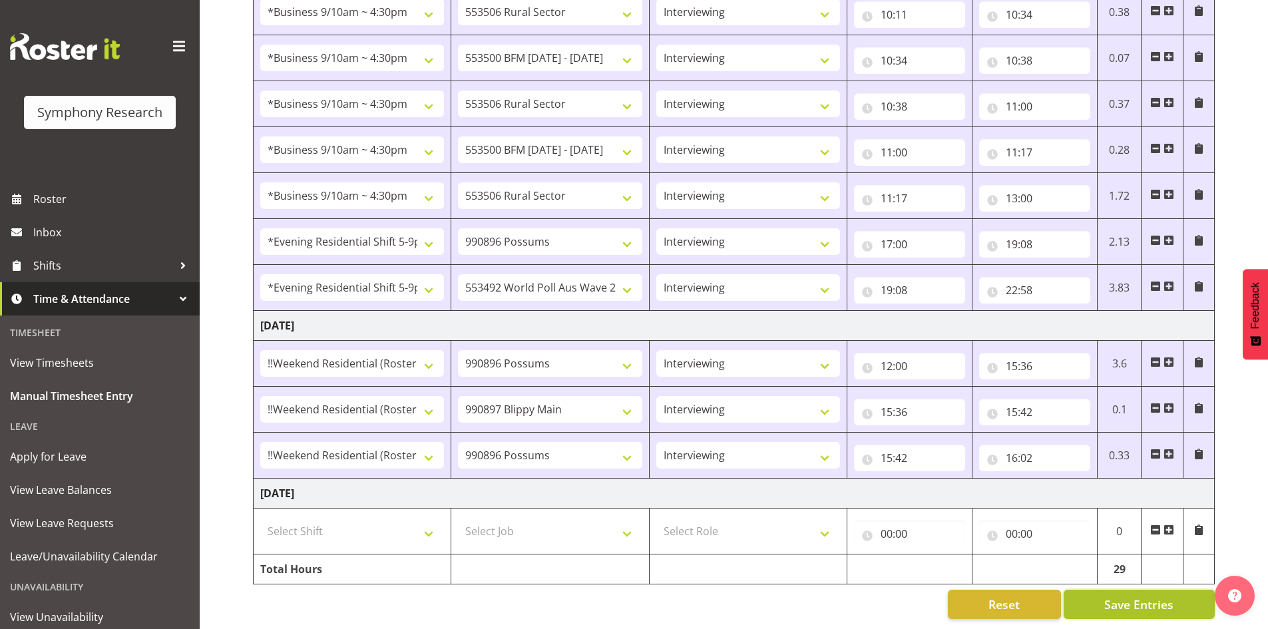
click at [1144, 596] on span "Save Entries" at bounding box center [1139, 604] width 69 height 17
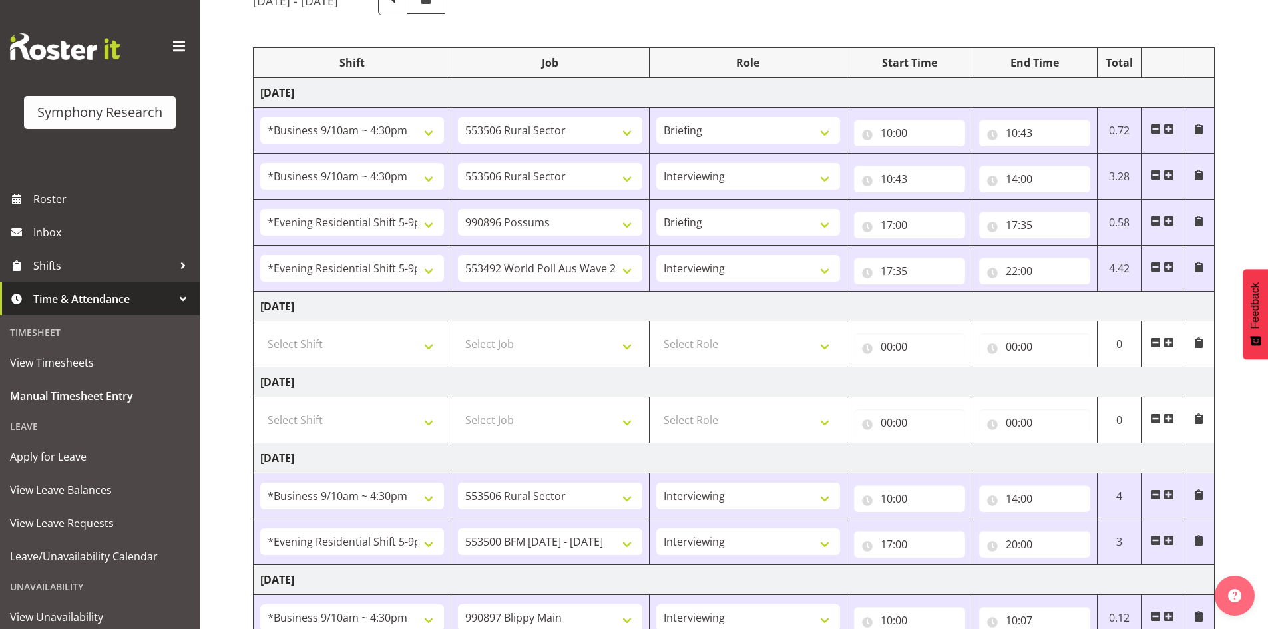
scroll to position [0, 0]
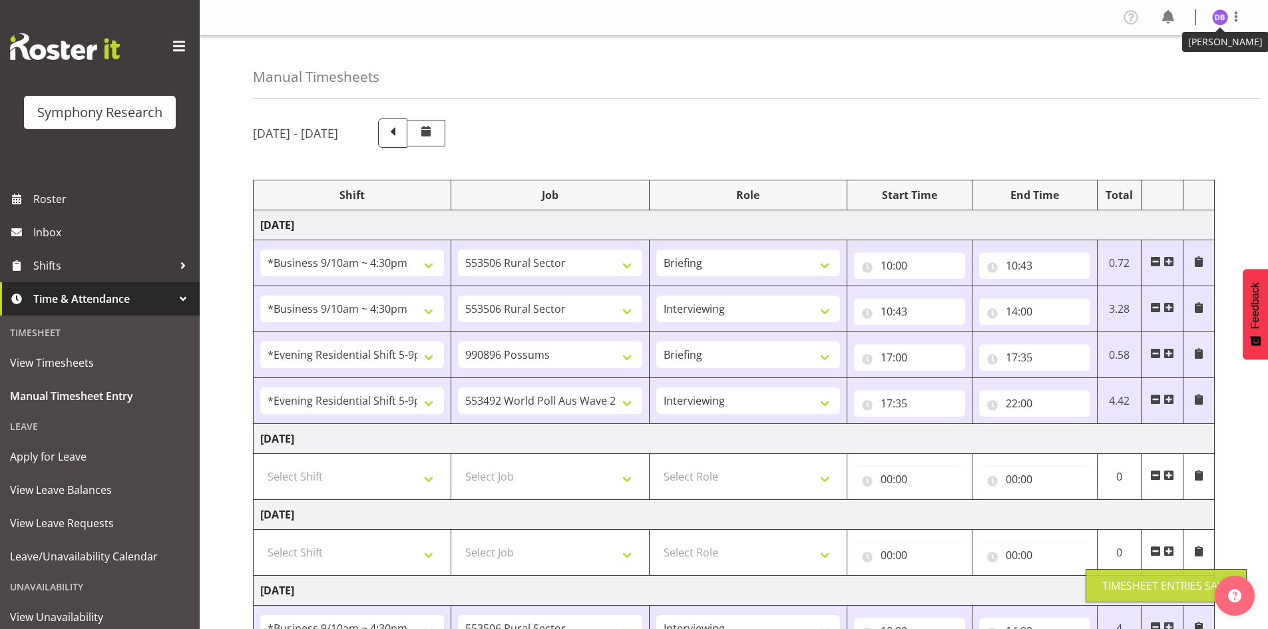
click at [1223, 16] on img at bounding box center [1220, 17] width 16 height 16
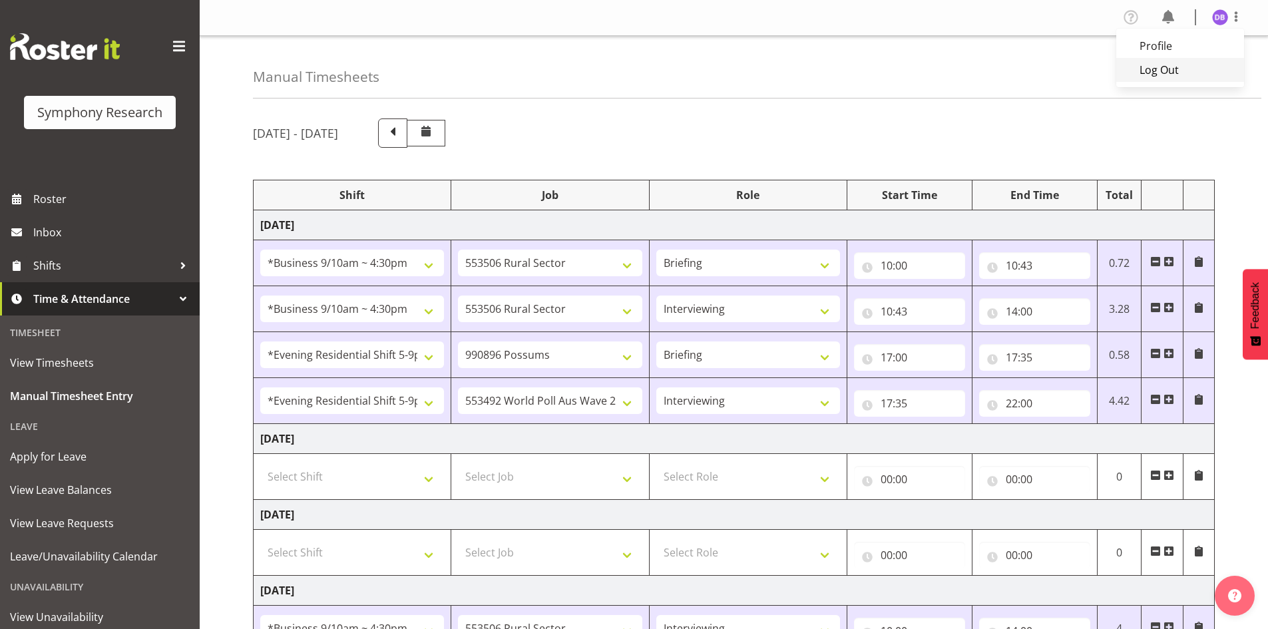
click at [1165, 71] on link "Log Out" at bounding box center [1181, 70] width 128 height 24
